Goal: Transaction & Acquisition: Purchase product/service

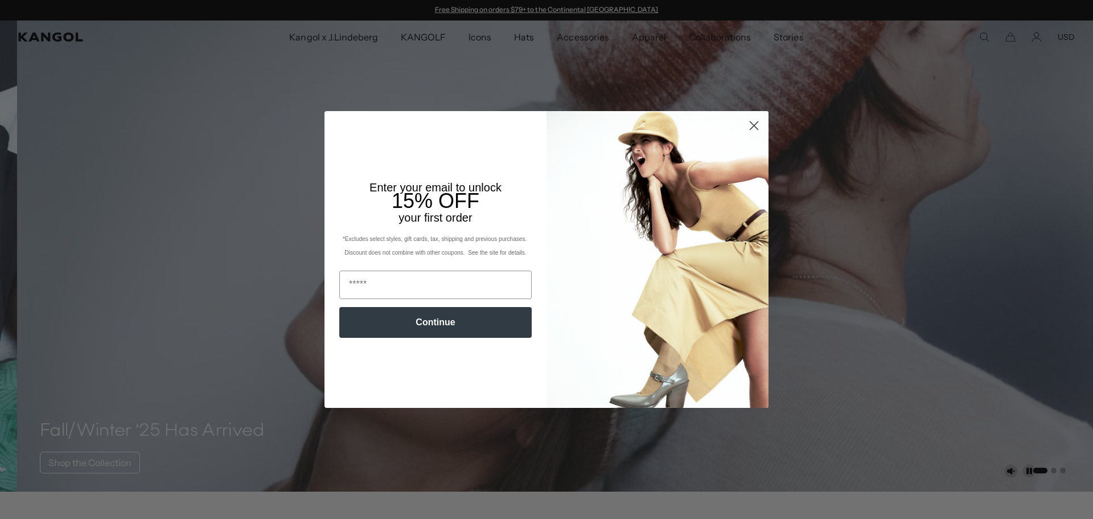
click at [747, 126] on circle "Close dialog" at bounding box center [754, 125] width 19 height 19
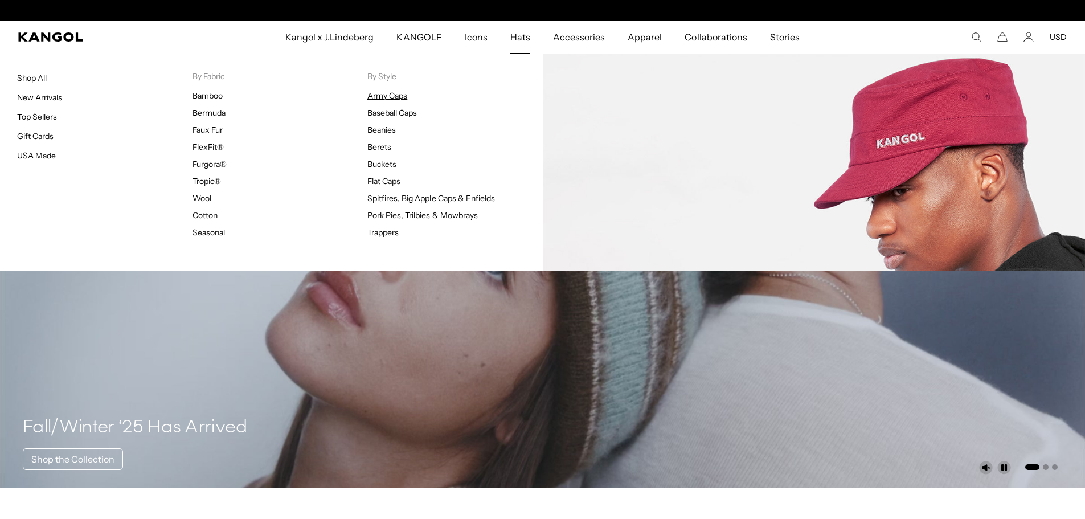
scroll to position [0, 235]
click at [375, 97] on link "Army Caps" at bounding box center [387, 96] width 40 height 10
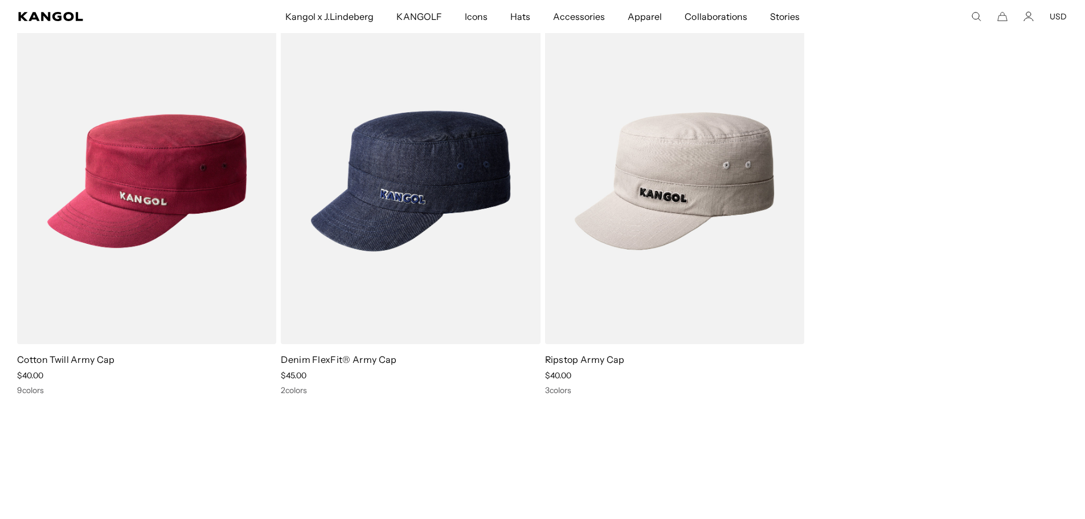
scroll to position [114, 0]
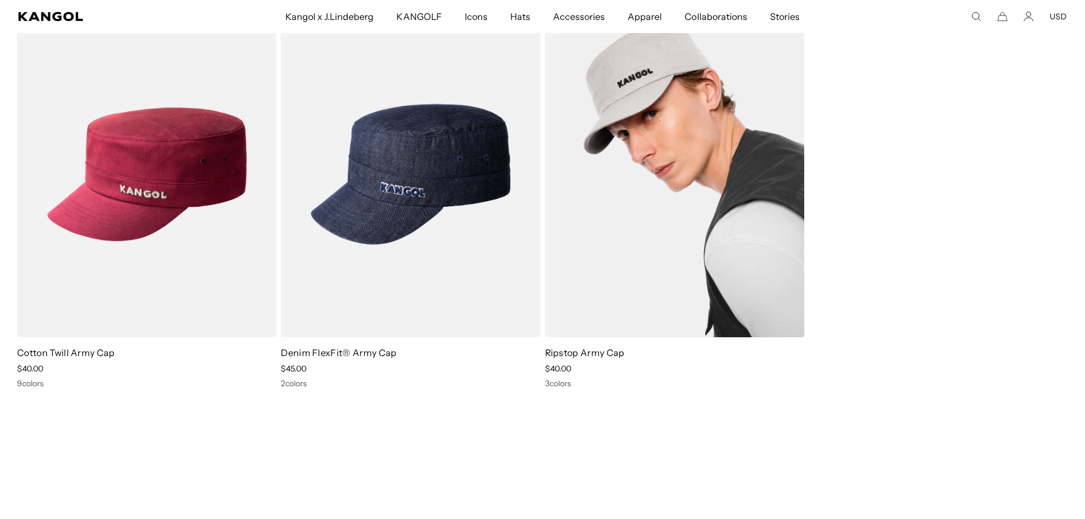
click at [678, 243] on img at bounding box center [674, 174] width 259 height 326
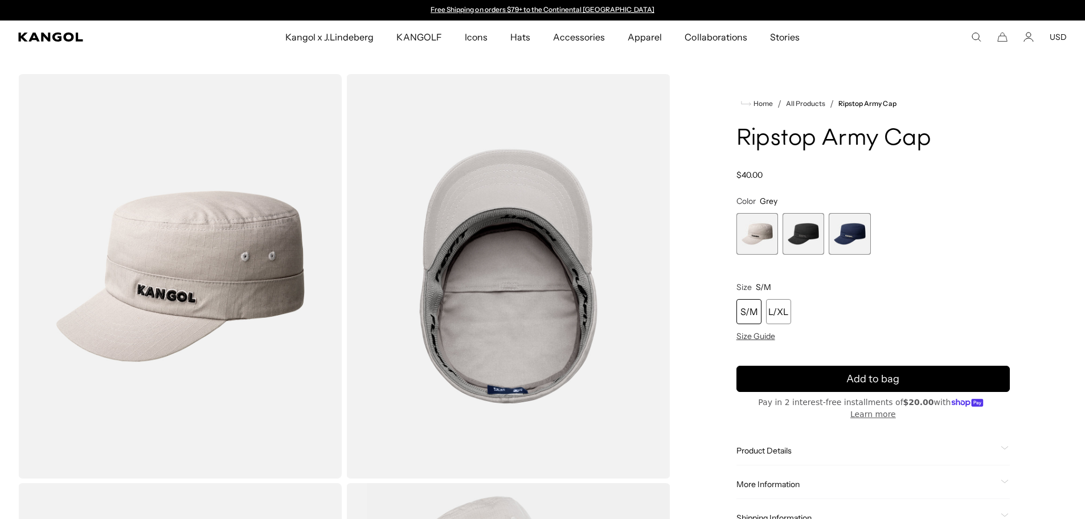
click at [807, 233] on span "2 of 3" at bounding box center [803, 234] width 42 height 42
click at [805, 245] on span "2 of 3" at bounding box center [803, 234] width 42 height 42
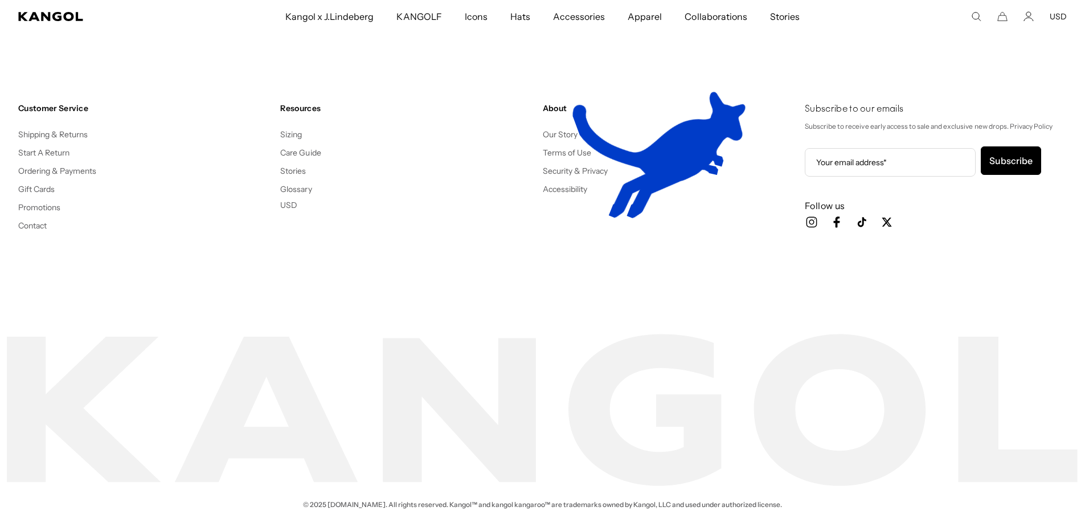
scroll to position [0, 0]
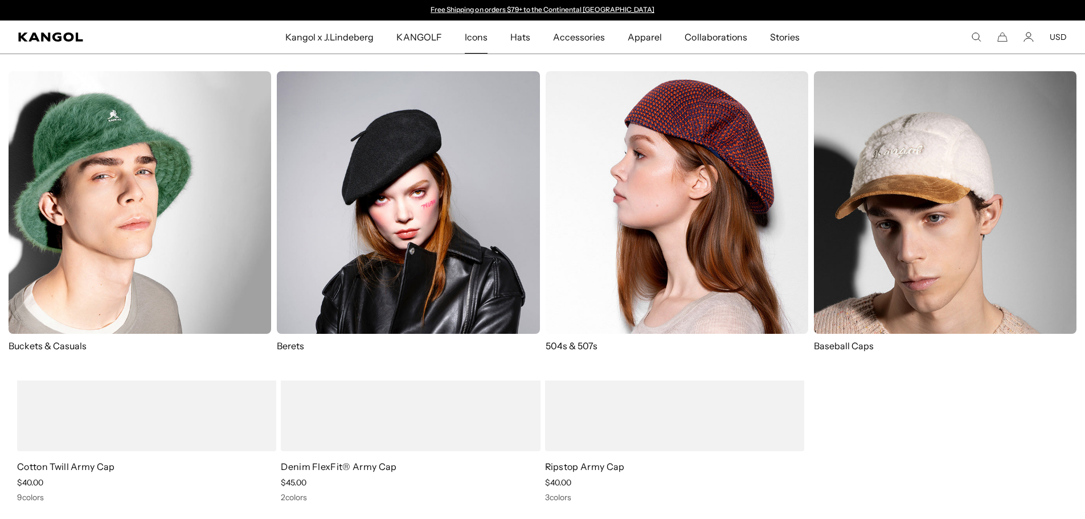
click at [919, 254] on img at bounding box center [945, 202] width 262 height 262
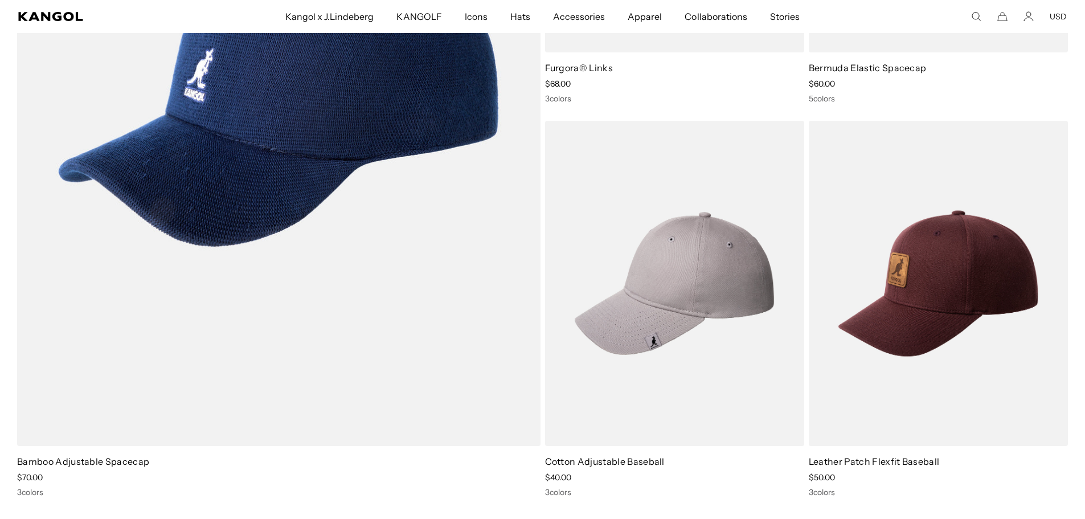
scroll to position [1196, 0]
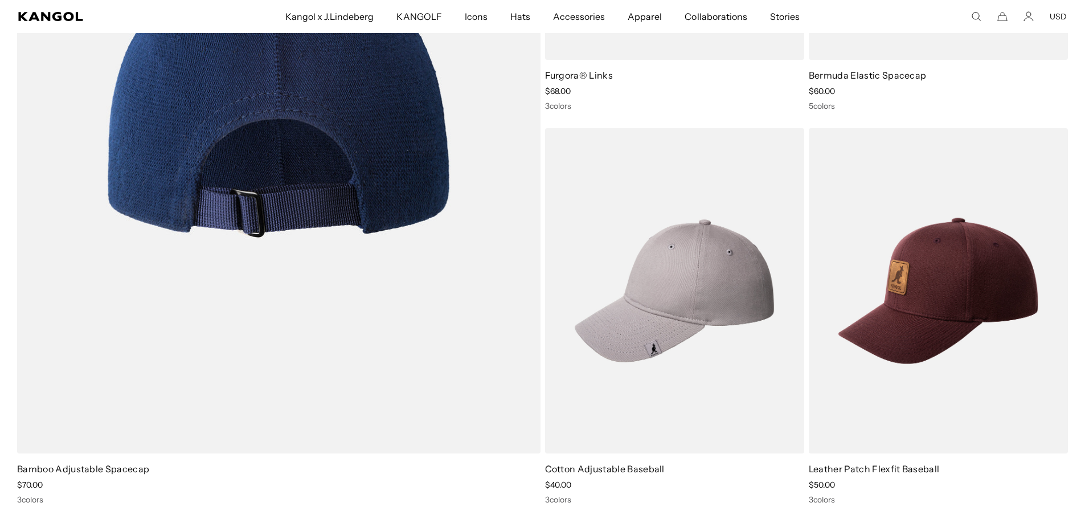
click at [278, 180] on img at bounding box center [278, 93] width 523 height 719
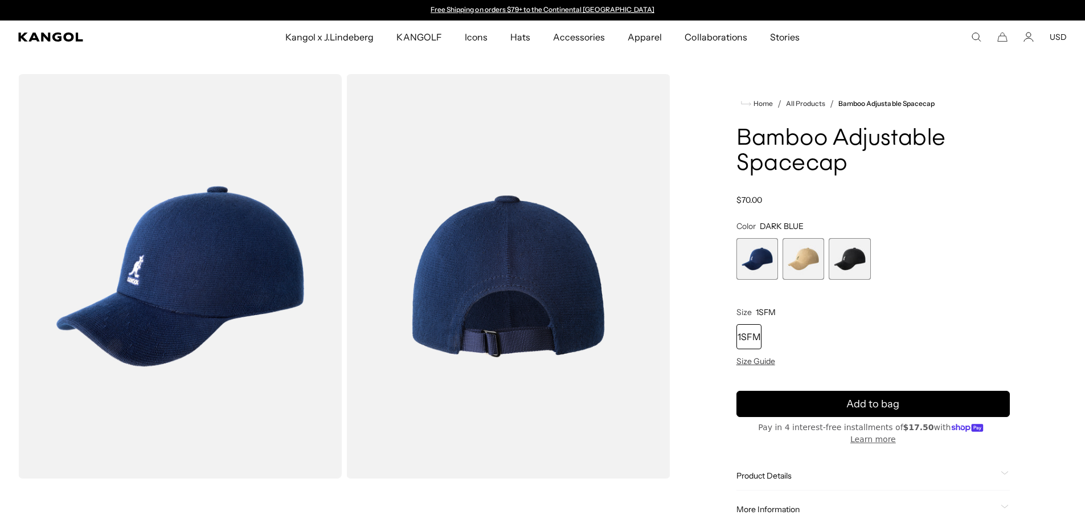
click at [799, 254] on span "2 of 3" at bounding box center [803, 259] width 42 height 42
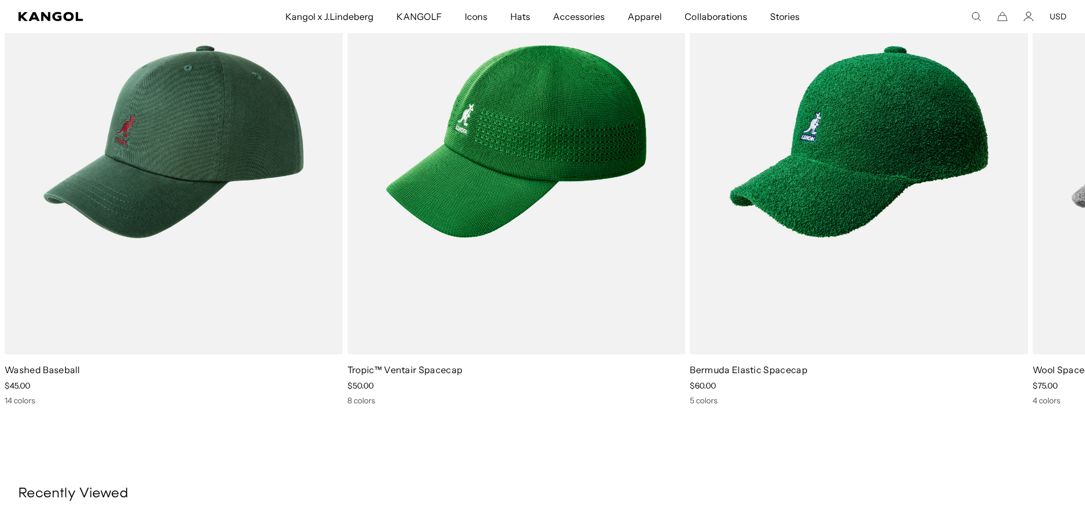
scroll to position [797, 0]
